Goal: Book appointment/travel/reservation

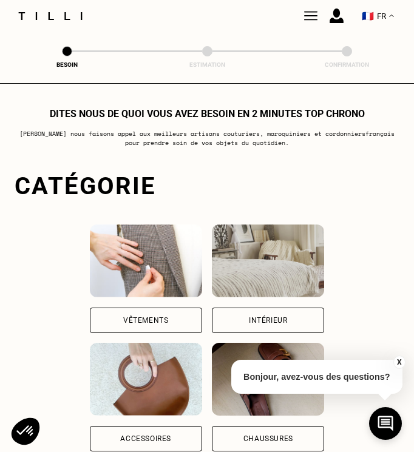
click at [137, 318] on div "Vêtements" at bounding box center [145, 320] width 45 height 7
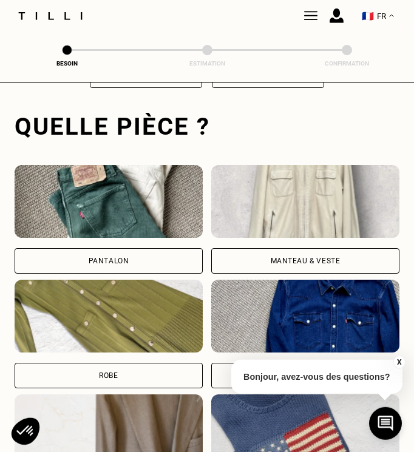
scroll to position [373, 0]
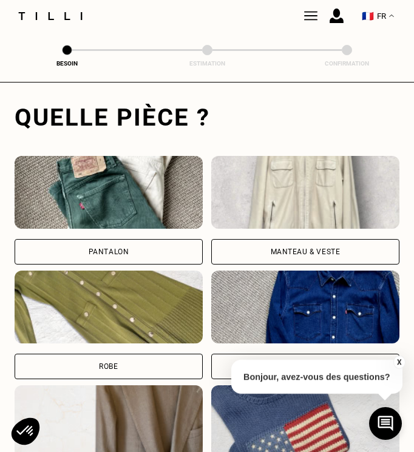
click at [138, 256] on div "Pantalon" at bounding box center [109, 252] width 188 height 26
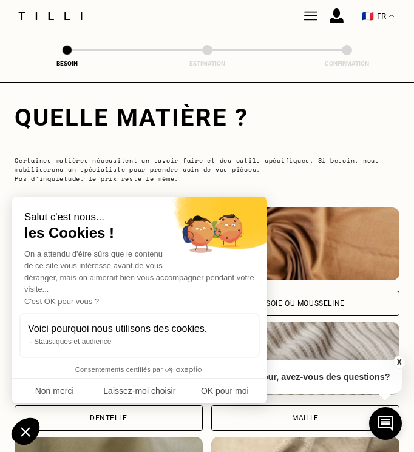
scroll to position [1133, 0]
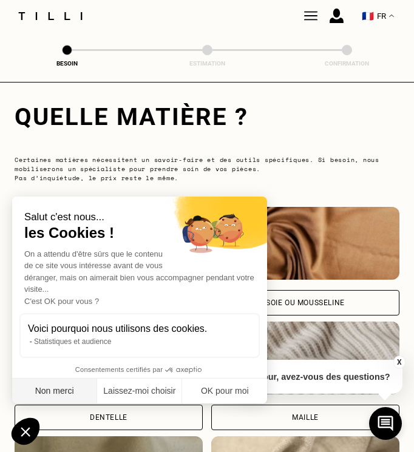
click at [58, 398] on button "Non merci" at bounding box center [54, 392] width 85 height 26
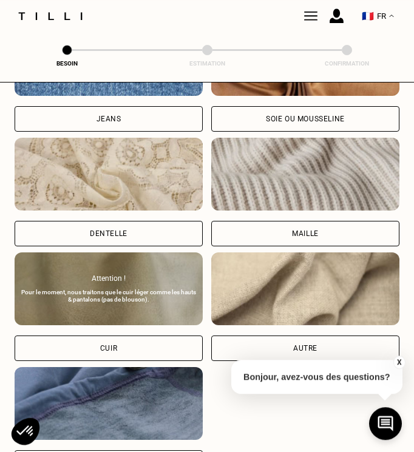
scroll to position [1318, 0]
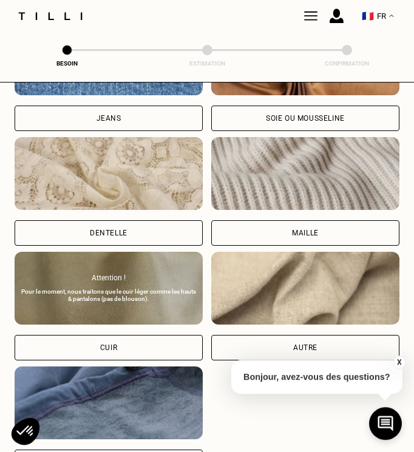
click at [313, 345] on div "Autre" at bounding box center [305, 347] width 24 height 7
select select "FR"
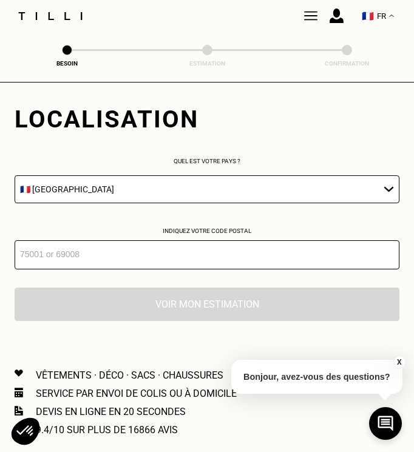
scroll to position [1715, 0]
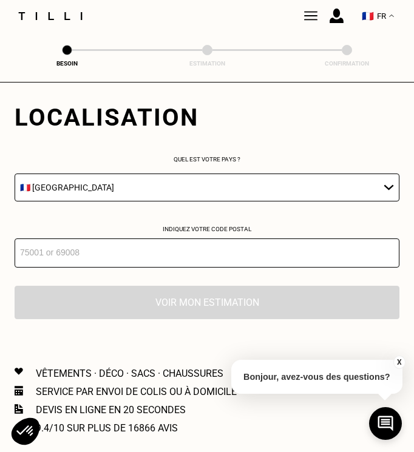
click at [244, 268] on input "number" at bounding box center [207, 253] width 385 height 29
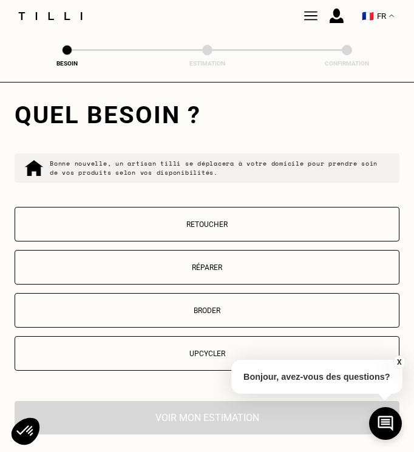
scroll to position [1918, 0]
type input "59000"
click at [203, 227] on p "Retoucher" at bounding box center [207, 224] width 372 height 9
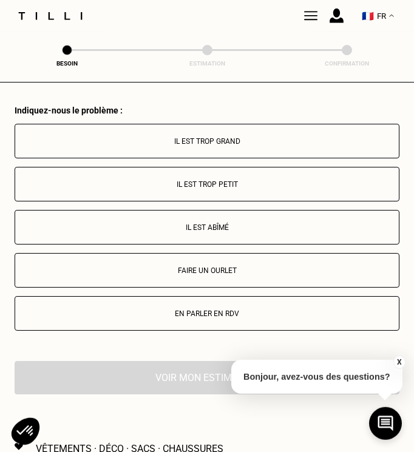
scroll to position [2213, 0]
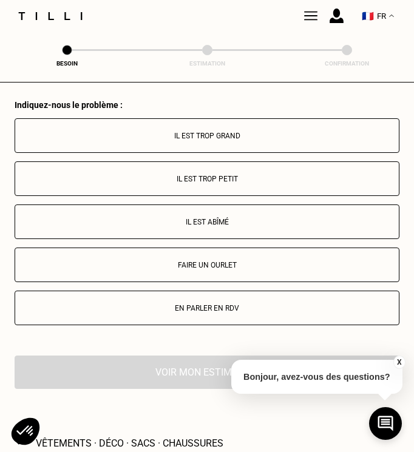
click at [194, 268] on p "Faire un ourlet" at bounding box center [207, 265] width 372 height 9
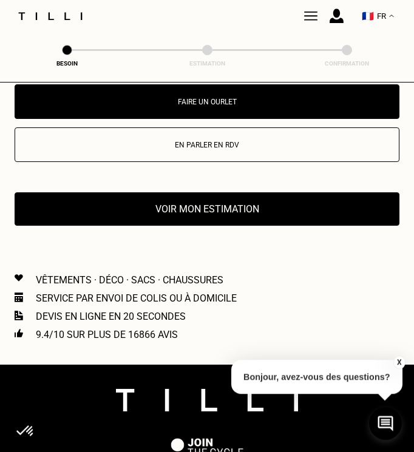
scroll to position [2376, 0]
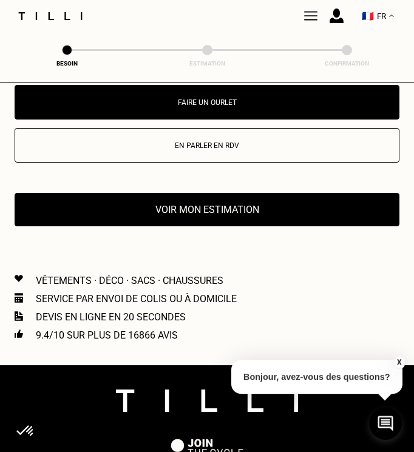
click at [179, 213] on button "Voir mon estimation" at bounding box center [207, 209] width 385 height 33
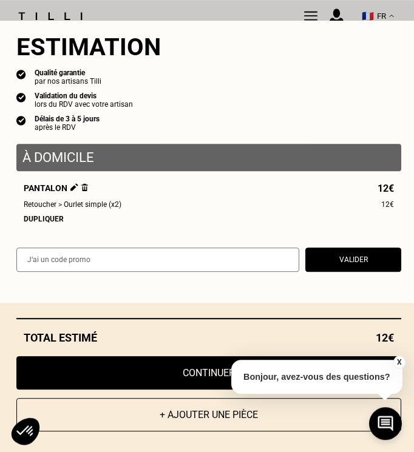
scroll to position [2547, 0]
click at [185, 417] on button "+ Ajouter une pièce" at bounding box center [208, 414] width 385 height 33
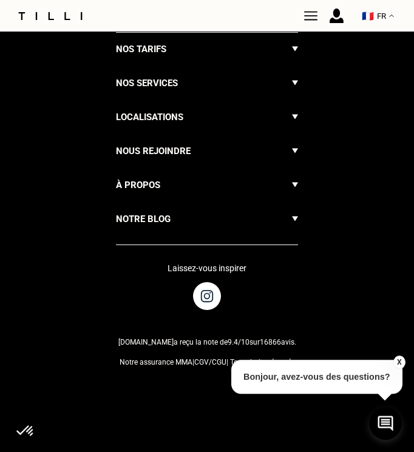
scroll to position [0, 0]
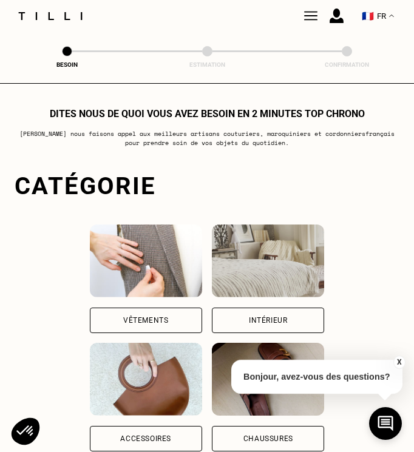
click at [170, 317] on div "Vêtements" at bounding box center [146, 321] width 112 height 26
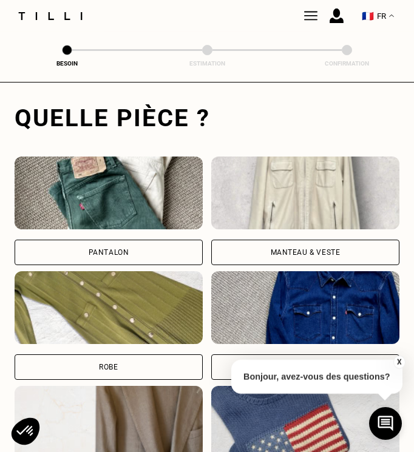
scroll to position [373, 0]
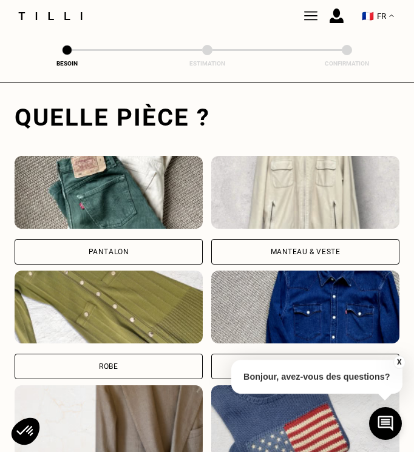
click at [136, 244] on div "Pantalon" at bounding box center [109, 252] width 188 height 26
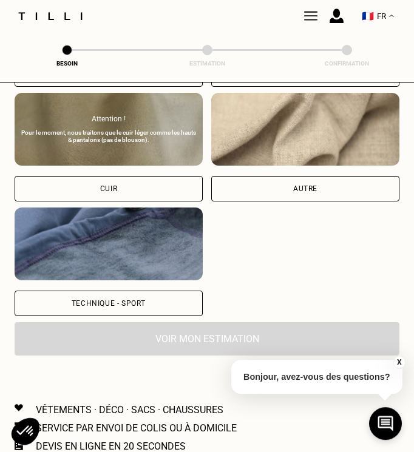
scroll to position [1491, 0]
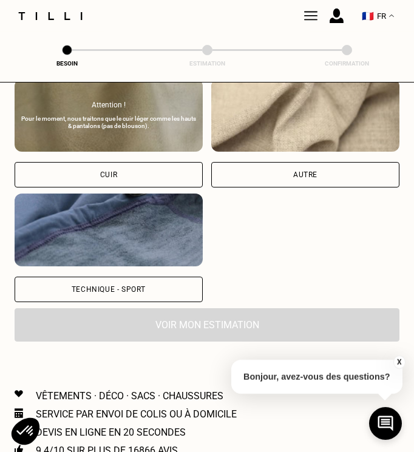
click at [295, 173] on div "Autre" at bounding box center [305, 174] width 24 height 7
select select "FR"
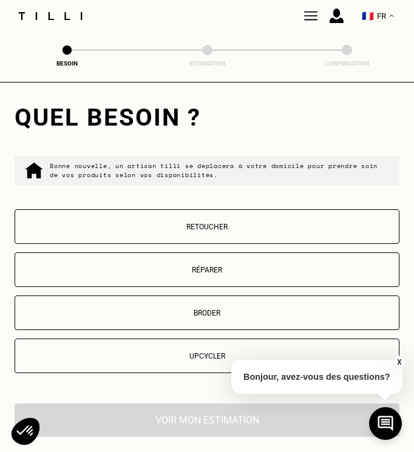
scroll to position [1920, 0]
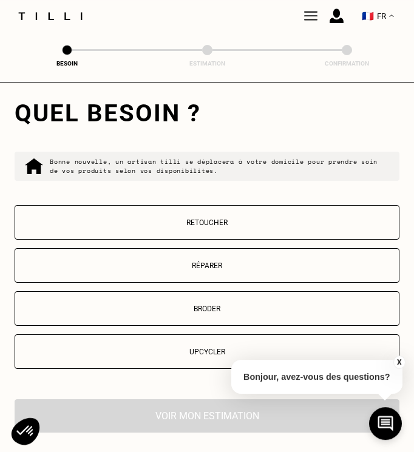
click at [195, 222] on p "Retoucher" at bounding box center [207, 223] width 372 height 9
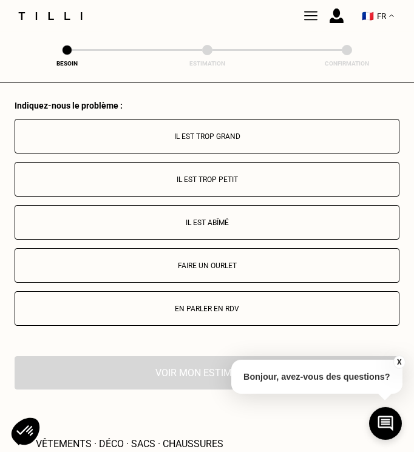
scroll to position [2213, 0]
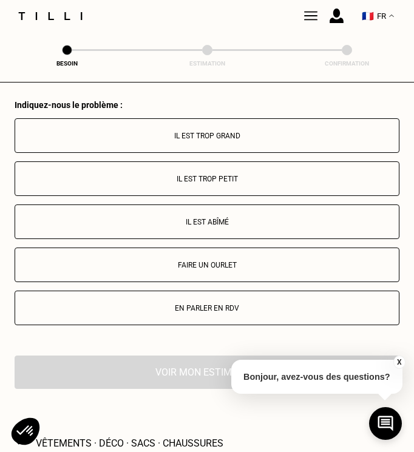
click at [194, 268] on p "Faire un ourlet" at bounding box center [207, 265] width 372 height 9
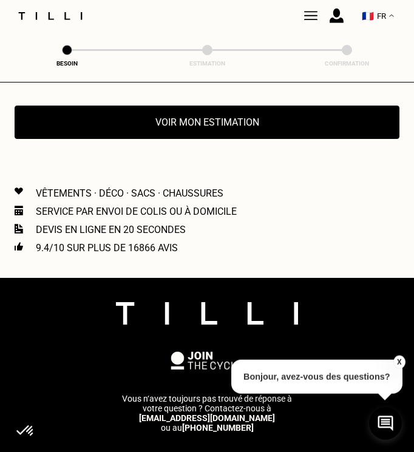
scroll to position [2464, 0]
click at [211, 131] on button "Voir mon estimation" at bounding box center [207, 122] width 385 height 33
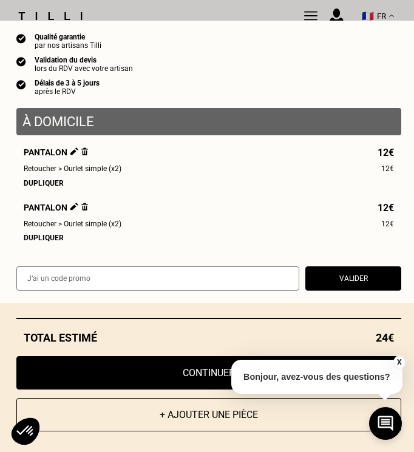
scroll to position [40, 0]
click at [398, 361] on button "X" at bounding box center [399, 362] width 12 height 13
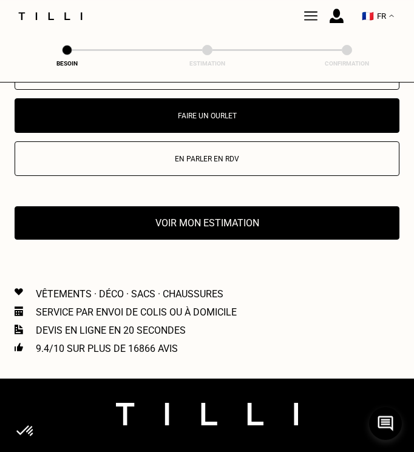
scroll to position [2387, 0]
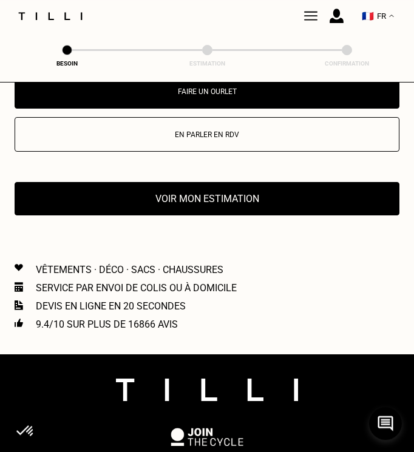
click at [258, 202] on button "Voir mon estimation" at bounding box center [207, 198] width 385 height 33
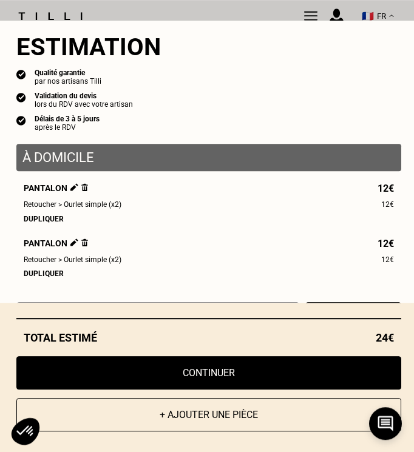
scroll to position [40, 0]
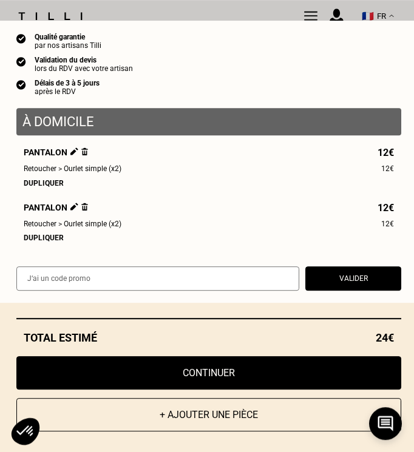
click at [213, 369] on button "Continuer" at bounding box center [208, 373] width 385 height 33
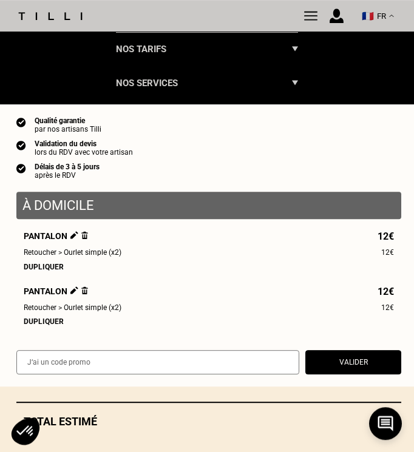
scroll to position [788, 0]
select select "FR"
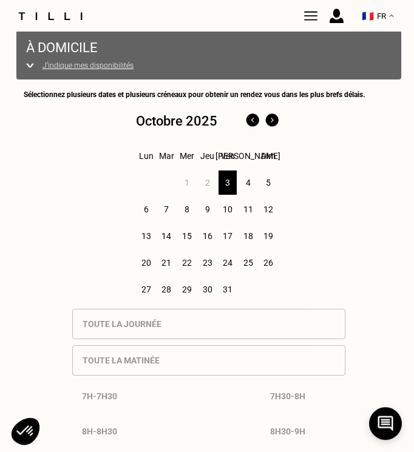
scroll to position [194, 0]
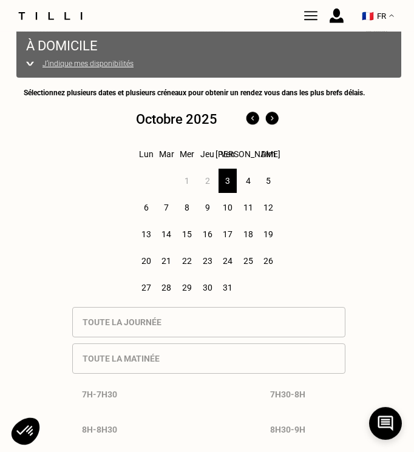
click at [272, 184] on div "5" at bounding box center [268, 181] width 19 height 24
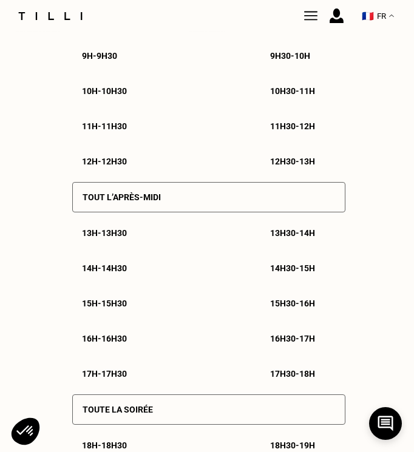
scroll to position [663, 0]
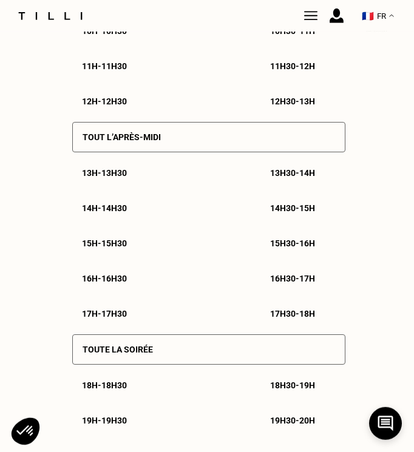
click at [110, 248] on p "15h - 15h30" at bounding box center [104, 244] width 45 height 10
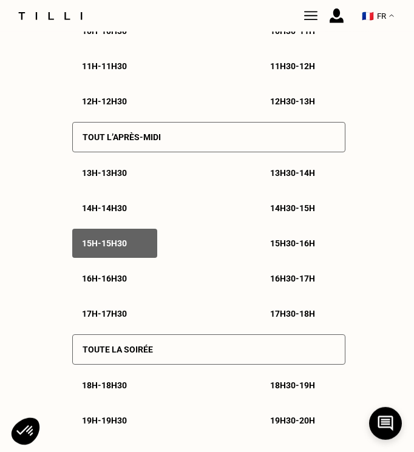
click at [292, 248] on p "15h30 - 16h" at bounding box center [292, 244] width 45 height 10
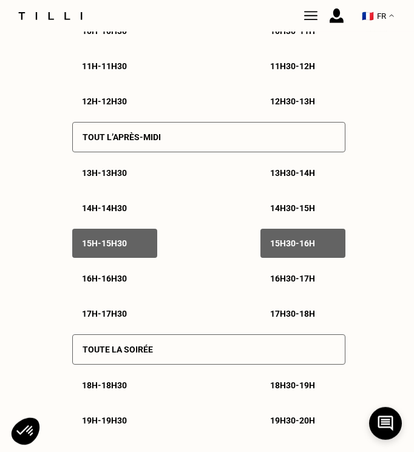
click at [104, 284] on p "16h - 16h30" at bounding box center [104, 279] width 45 height 10
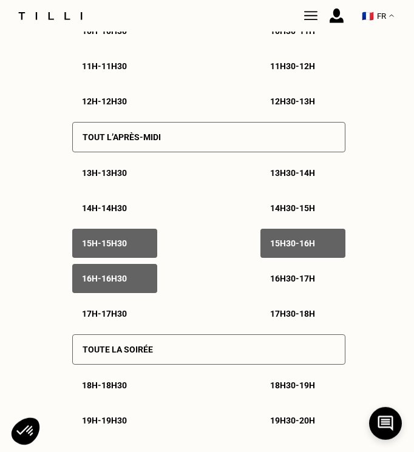
click at [304, 284] on p "16h30 - 17h" at bounding box center [292, 279] width 45 height 10
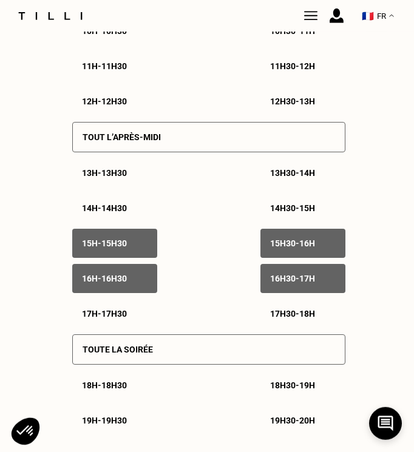
click at [114, 319] on p "17h - 17h30" at bounding box center [104, 314] width 45 height 10
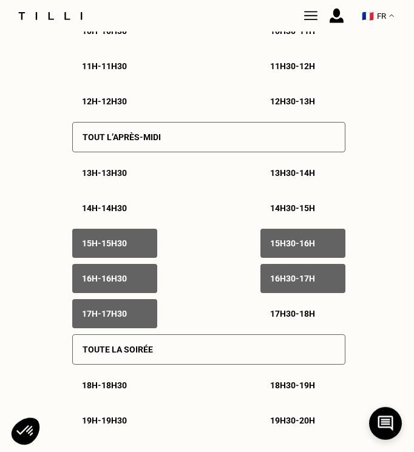
click at [299, 319] on p "17h30 - 18h" at bounding box center [292, 314] width 45 height 10
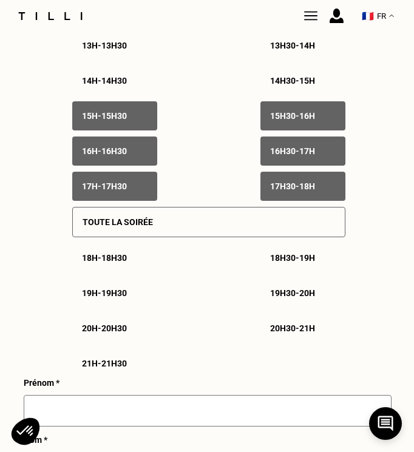
scroll to position [791, 0]
click at [118, 263] on p "18h - 18h30" at bounding box center [104, 258] width 45 height 10
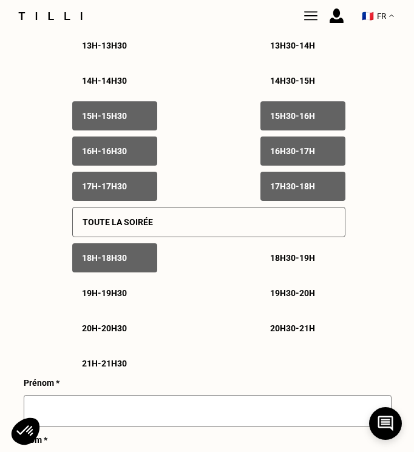
click at [177, 237] on div "Toute la soirée" at bounding box center [208, 222] width 273 height 30
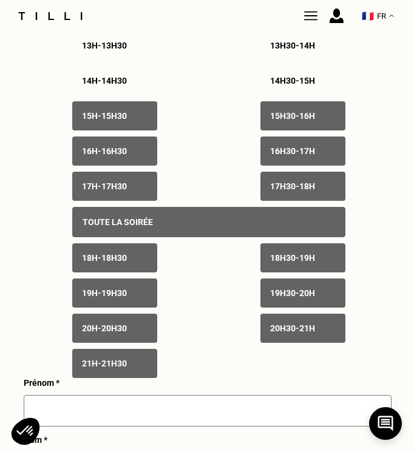
click at [126, 369] on p "21h - 21h30" at bounding box center [104, 364] width 45 height 10
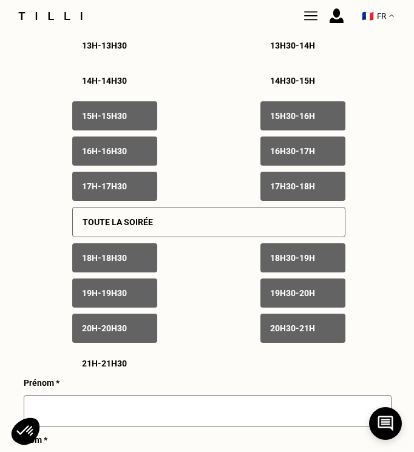
click at [296, 333] on p "20h30 - 21h" at bounding box center [292, 329] width 45 height 10
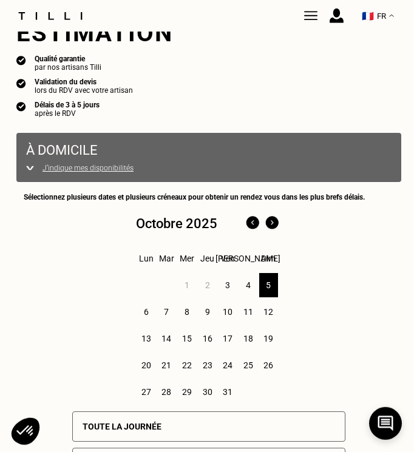
scroll to position [85, 0]
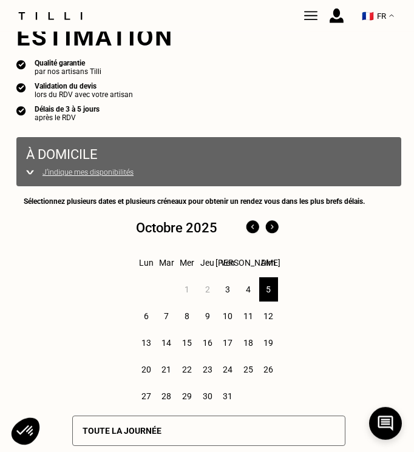
click at [148, 320] on div "6" at bounding box center [146, 316] width 19 height 24
click at [171, 316] on div "7" at bounding box center [166, 316] width 19 height 24
click at [151, 319] on div "6" at bounding box center [146, 316] width 19 height 24
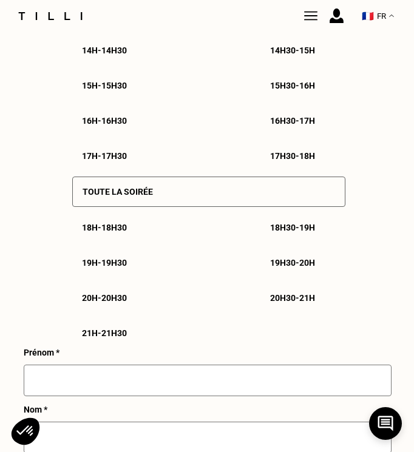
scroll to position [822, 0]
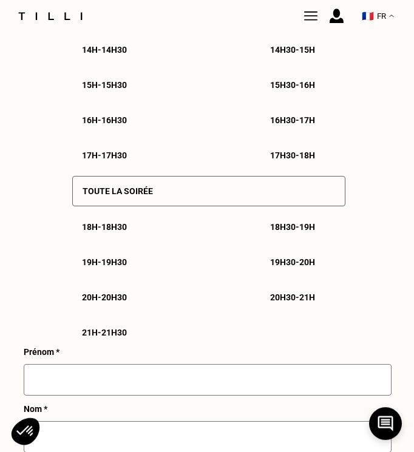
click at [276, 267] on p "19h30 - 20h" at bounding box center [292, 263] width 45 height 10
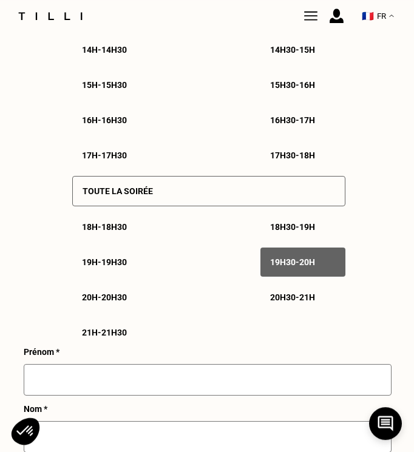
click at [118, 302] on p "20h - 20h30" at bounding box center [104, 298] width 45 height 10
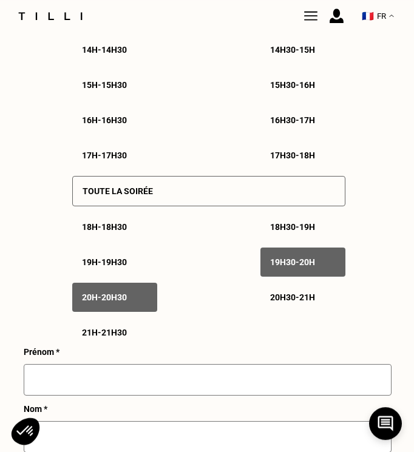
click at [303, 312] on div "20h30 - 21h" at bounding box center [303, 297] width 85 height 29
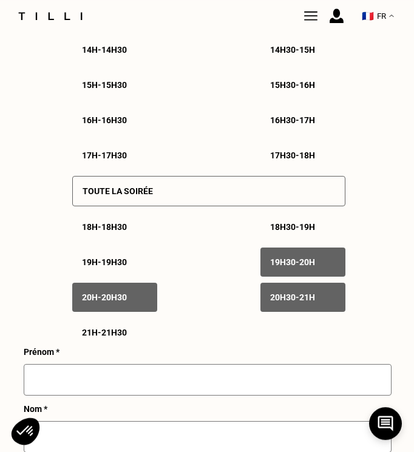
click at [121, 338] on p "21h - 21h30" at bounding box center [104, 333] width 45 height 10
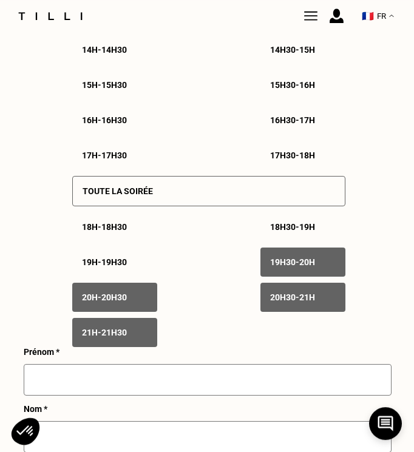
click at [306, 267] on p "19h30 - 20h" at bounding box center [292, 263] width 45 height 10
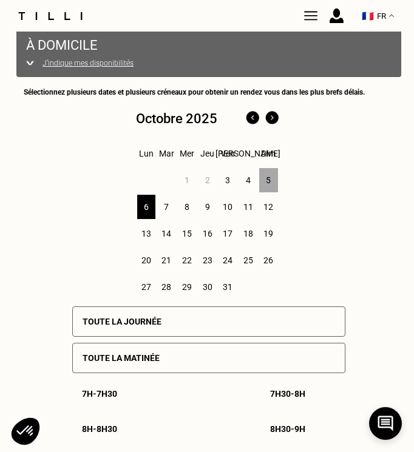
scroll to position [194, 0]
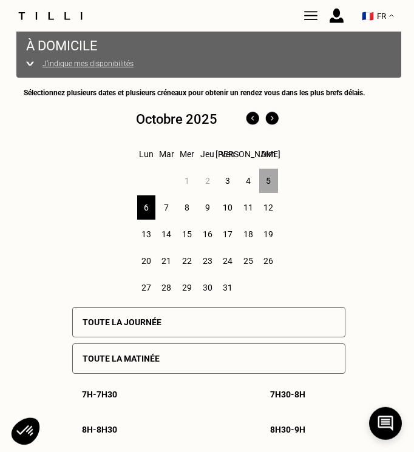
click at [165, 211] on div "7" at bounding box center [166, 208] width 19 height 24
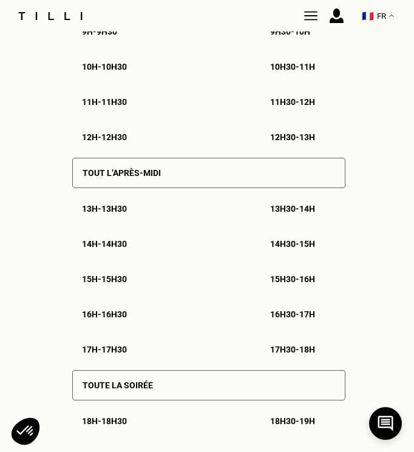
scroll to position [835, 0]
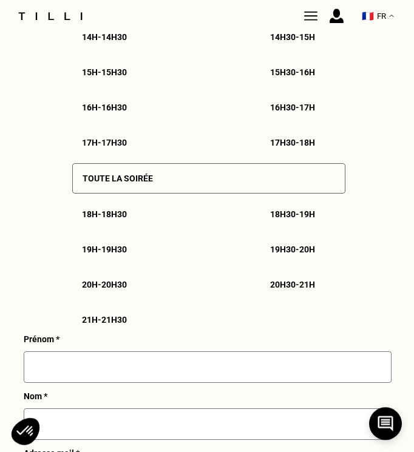
click at [115, 290] on p "20h - 20h30" at bounding box center [104, 285] width 45 height 10
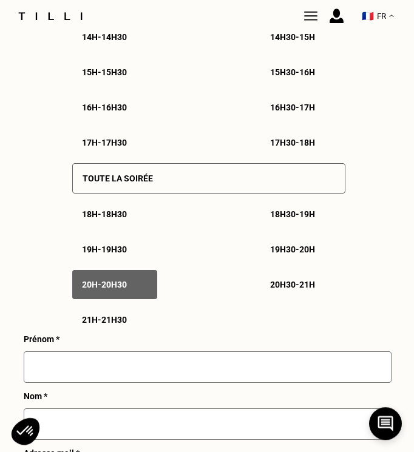
click at [285, 290] on p "20h30 - 21h" at bounding box center [292, 285] width 45 height 10
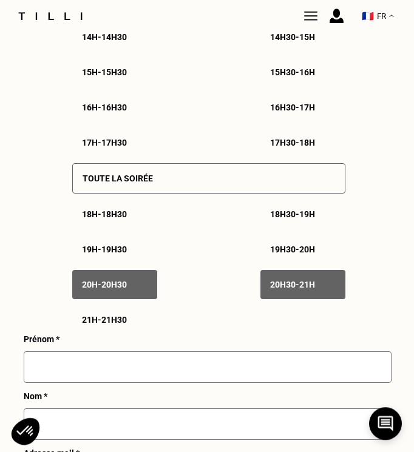
click at [98, 325] on p "21h - 21h30" at bounding box center [104, 320] width 45 height 10
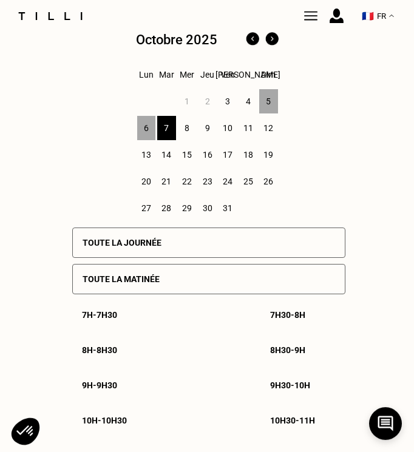
scroll to position [234, 0]
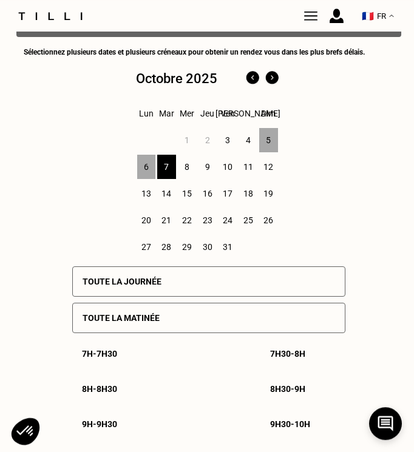
click at [245, 169] on div "11" at bounding box center [248, 167] width 19 height 24
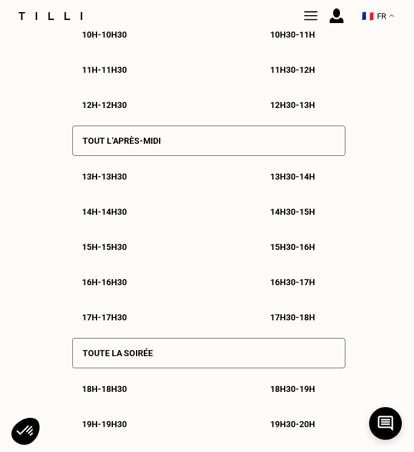
scroll to position [660, 0]
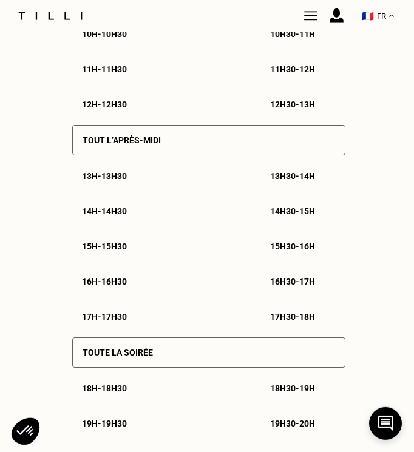
click at [180, 148] on div "Tout l’après-midi" at bounding box center [208, 140] width 273 height 30
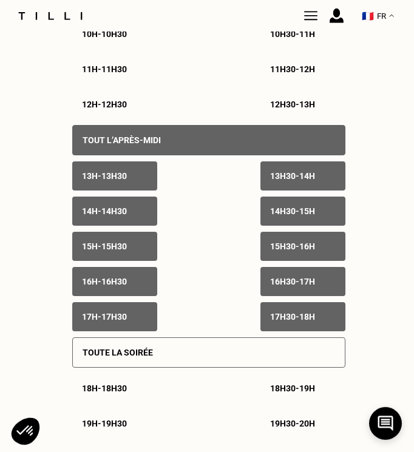
click at [135, 358] on p "Toute la soirée" at bounding box center [118, 353] width 70 height 10
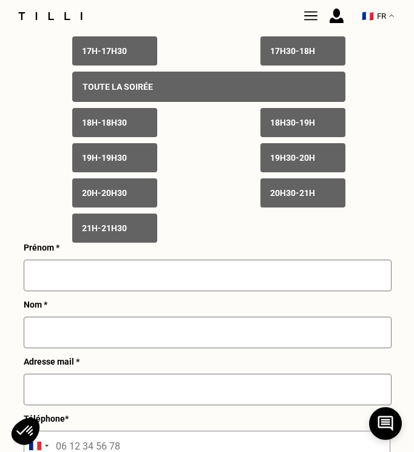
scroll to position [938, 0]
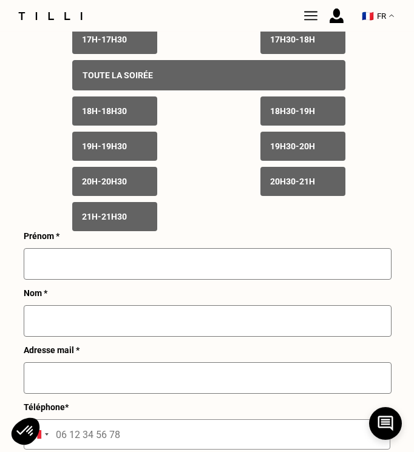
click at [178, 276] on input "text" at bounding box center [208, 264] width 368 height 32
type input "c"
type input "[PERSON_NAME]"
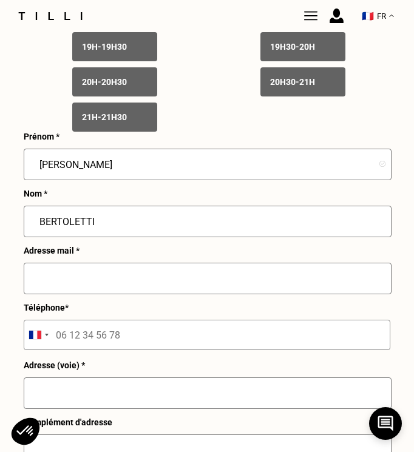
scroll to position [1044, 0]
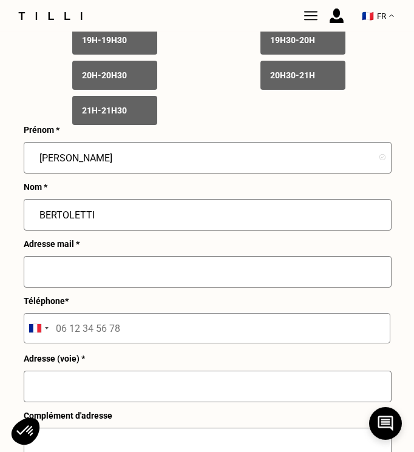
type input "BERTOLETTI"
click at [204, 283] on input "text" at bounding box center [208, 272] width 368 height 32
type input "[EMAIL_ADDRESS][DOMAIN_NAME]"
click at [152, 339] on input "tel" at bounding box center [207, 328] width 367 height 30
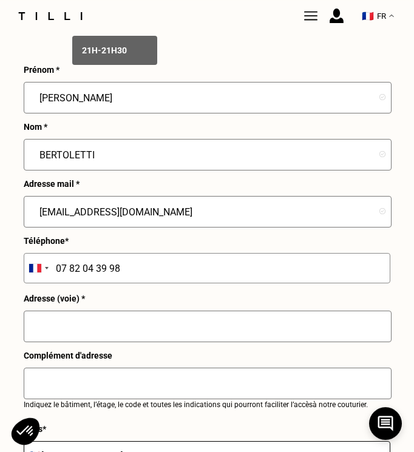
scroll to position [1123, 0]
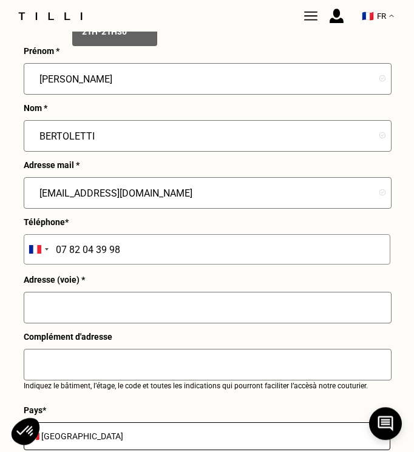
type input "07 82 04 39 98"
click at [90, 323] on input "text" at bounding box center [208, 308] width 368 height 32
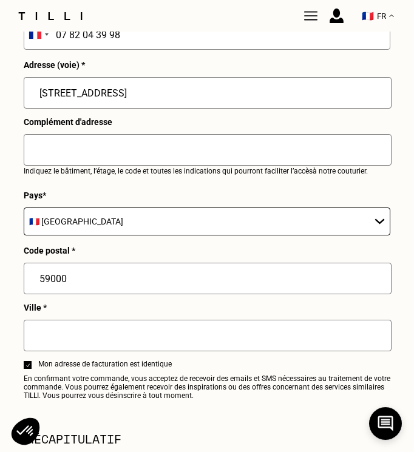
scroll to position [1341, 0]
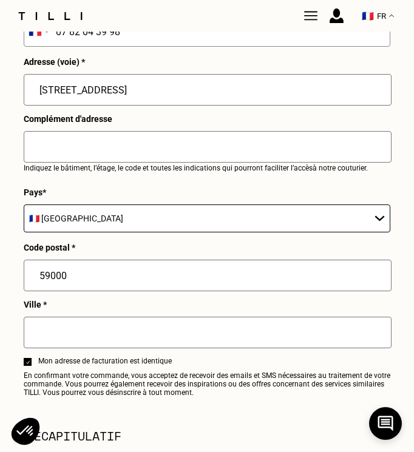
type input "[STREET_ADDRESS]"
click at [66, 349] on input "text" at bounding box center [208, 333] width 368 height 32
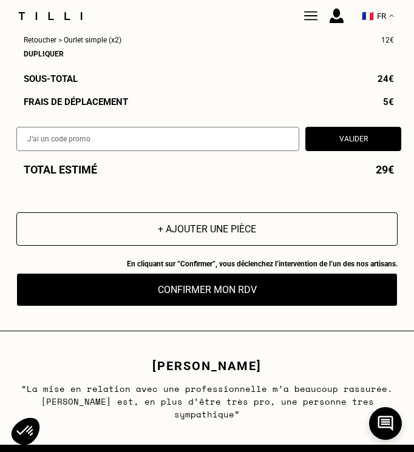
scroll to position [1934, 0]
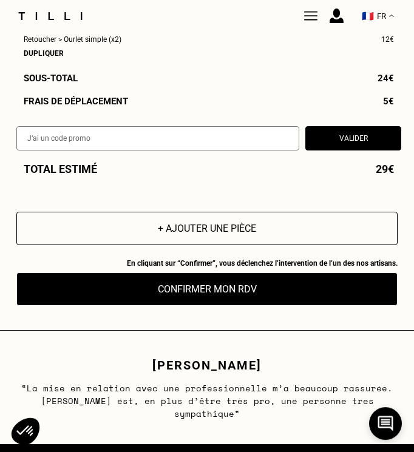
type input "Lille"
click at [214, 306] on button "Confirmer mon RDV" at bounding box center [206, 289] width 381 height 33
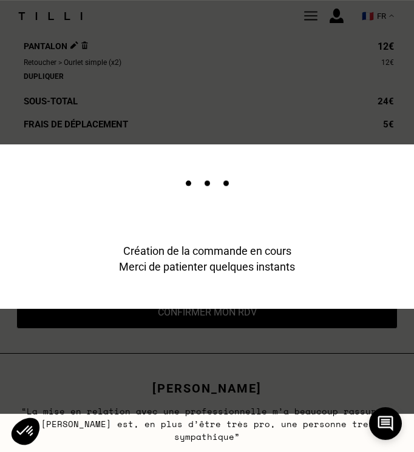
scroll to position [1958, 0]
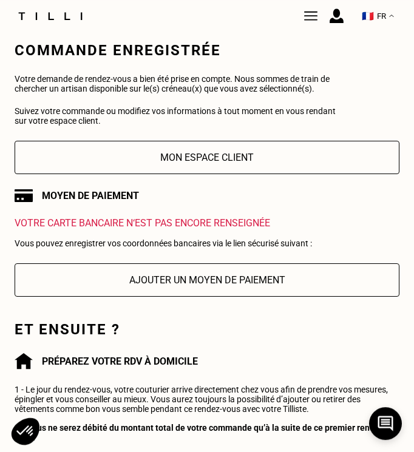
scroll to position [120, 0]
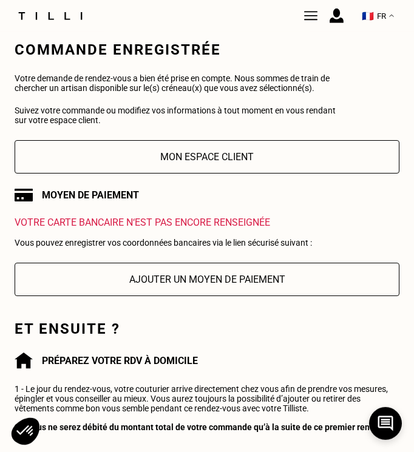
click at [194, 293] on button "Ajouter un moyen de paiement" at bounding box center [207, 279] width 385 height 33
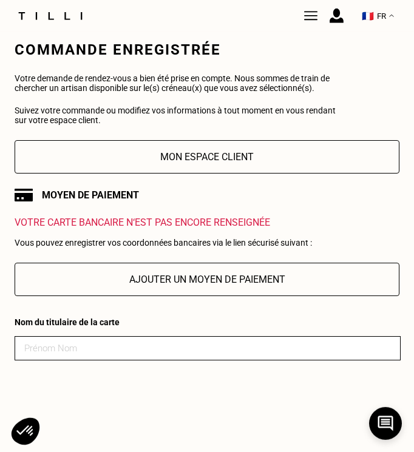
click at [152, 358] on input at bounding box center [208, 348] width 386 height 24
type input "[PERSON_NAME]"
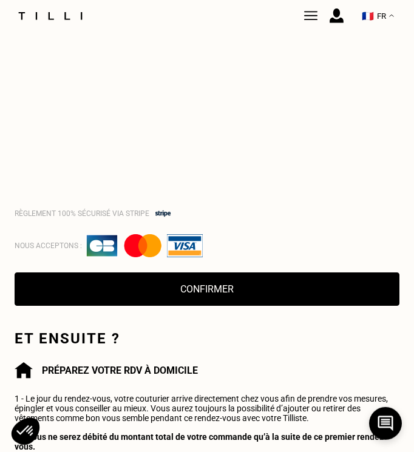
scroll to position [523, 0]
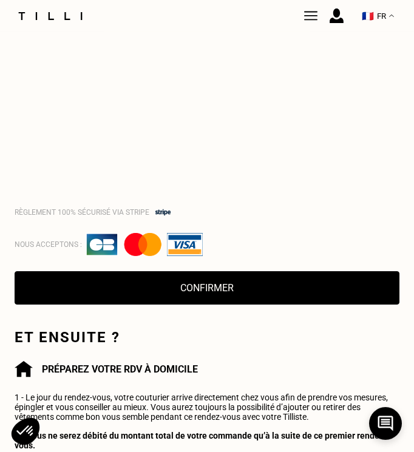
click at [187, 295] on button "Confirmer" at bounding box center [207, 287] width 385 height 33
